Goal: Find specific page/section: Find specific page/section

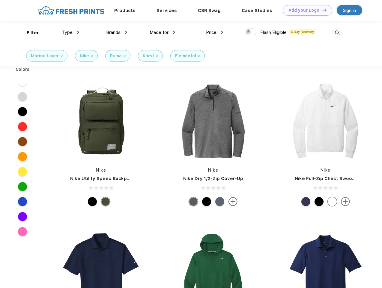
scroll to position [0, 0]
click at [305, 10] on link "Add your Logo Design Tool" at bounding box center [306, 10] width 49 height 10
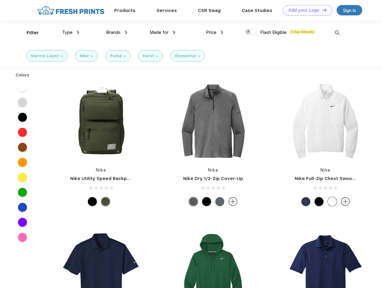
click at [0, 0] on div "Design Tool" at bounding box center [0, 0] width 0 height 0
click at [321, 10] on link "Add your Logo Design Tool" at bounding box center [306, 10] width 49 height 10
click at [29, 33] on div "Filter" at bounding box center [33, 32] width 12 height 7
click at [71, 32] on span "Type" at bounding box center [67, 32] width 10 height 5
click at [117, 32] on span "Brands" at bounding box center [113, 32] width 14 height 5
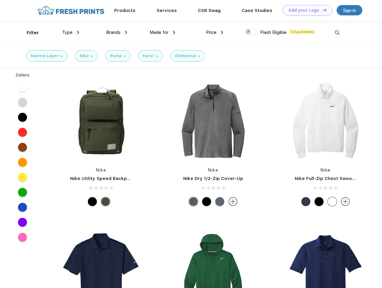
click at [162, 32] on span "Made for" at bounding box center [158, 32] width 19 height 5
click at [214, 32] on span "Price" at bounding box center [211, 32] width 10 height 5
click at [250, 32] on div at bounding box center [250, 31] width 12 height 7
click at [248, 32] on input "checkbox" at bounding box center [246, 30] width 4 height 4
click at [337, 33] on img at bounding box center [337, 33] width 10 height 10
